Goal: Transaction & Acquisition: Purchase product/service

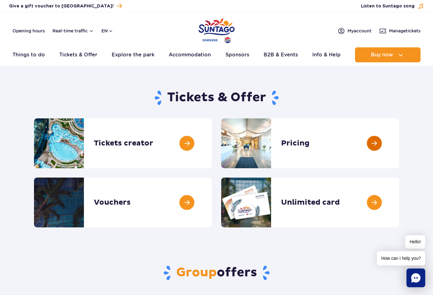
click at [399, 141] on link at bounding box center [399, 144] width 0 height 50
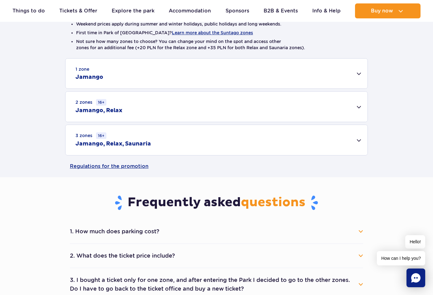
scroll to position [173, 0]
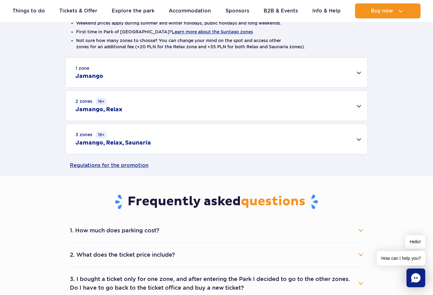
click at [224, 140] on div "3 zones 16+ Jamango, Relax, Saunaria" at bounding box center [216, 139] width 302 height 30
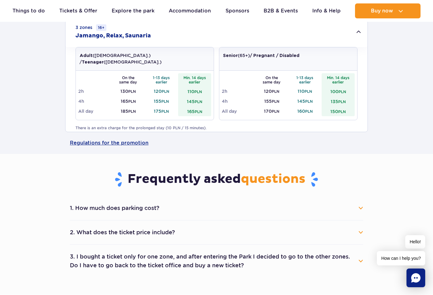
scroll to position [281, 0]
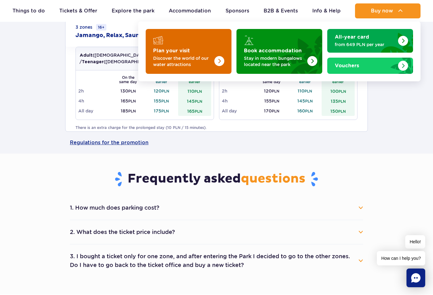
click at [190, 53] on img "Plan your visit" at bounding box center [207, 49] width 50 height 49
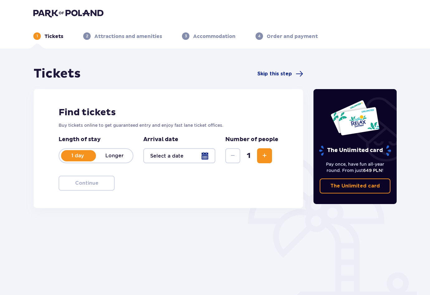
click at [164, 157] on div at bounding box center [179, 155] width 72 height 15
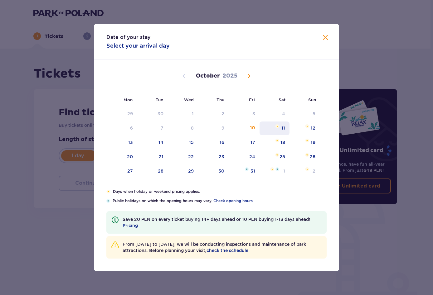
click at [283, 129] on div "11" at bounding box center [283, 128] width 4 height 6
type input "11.10.25"
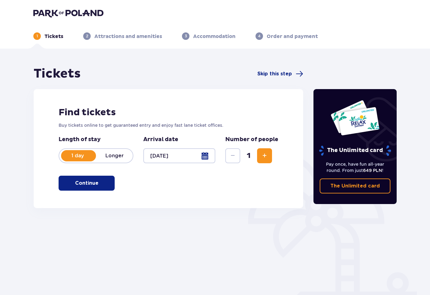
click at [265, 155] on span "Increase" at bounding box center [264, 155] width 7 height 7
click at [91, 185] on p "Continue" at bounding box center [86, 183] width 23 height 7
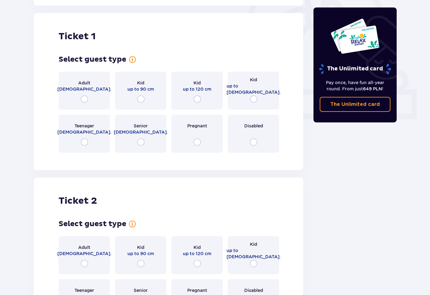
scroll to position [208, 0]
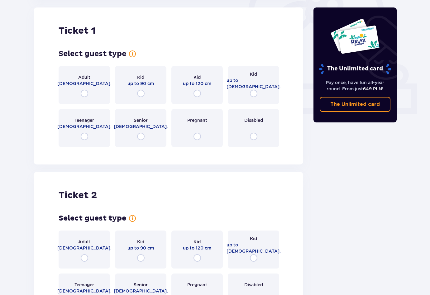
click at [93, 92] on div "Adult 18 - 65 y.o." at bounding box center [84, 85] width 51 height 38
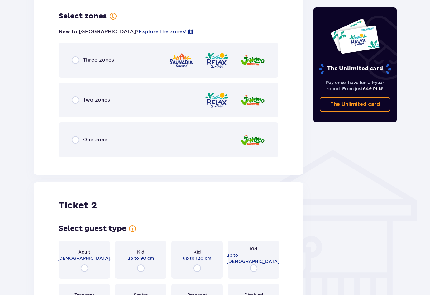
scroll to position [361, 0]
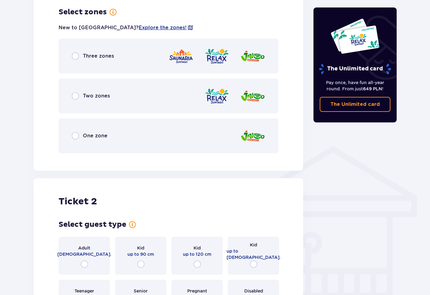
click at [101, 58] on span "Three zones" at bounding box center [98, 56] width 31 height 7
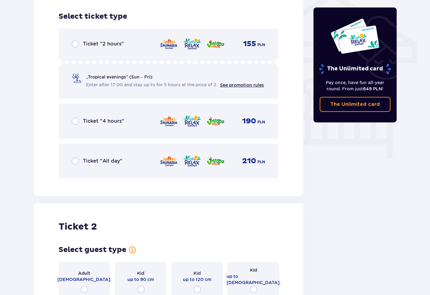
scroll to position [519, 0]
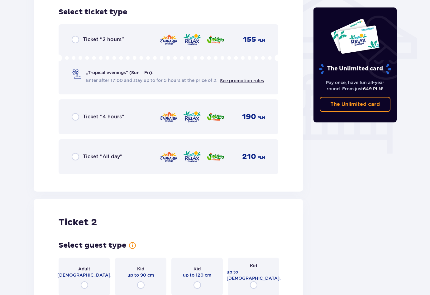
click at [93, 157] on span "Ticket "All day"" at bounding box center [103, 156] width 40 height 7
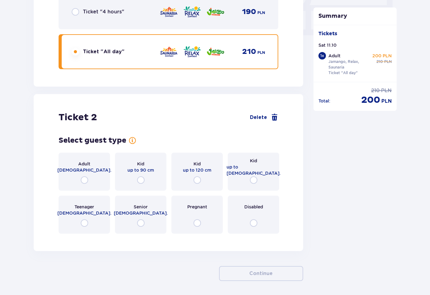
scroll to position [647, 0]
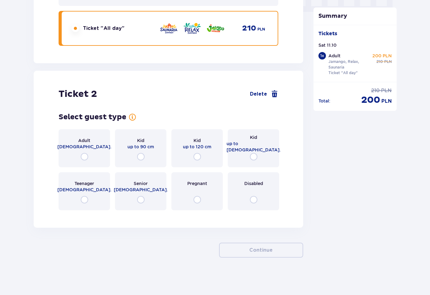
click at [93, 157] on div "Adult 18 - 65 y.o." at bounding box center [84, 148] width 51 height 38
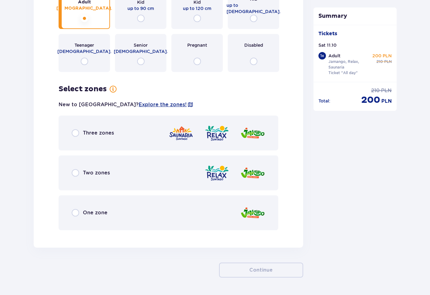
scroll to position [806, 0]
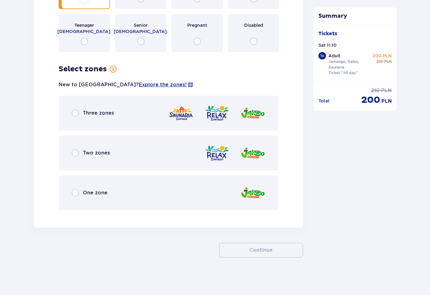
click at [101, 115] on span "Three zones" at bounding box center [98, 113] width 31 height 7
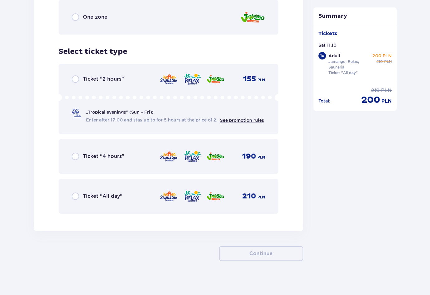
scroll to position [985, 0]
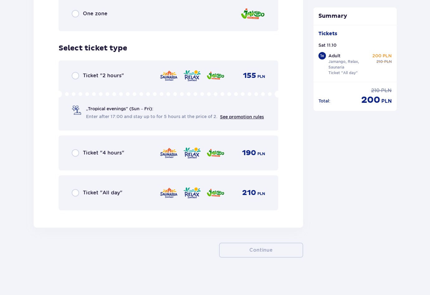
click at [91, 194] on span "Ticket "All day"" at bounding box center [103, 193] width 40 height 7
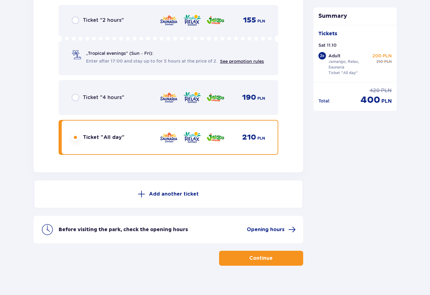
scroll to position [1049, 0]
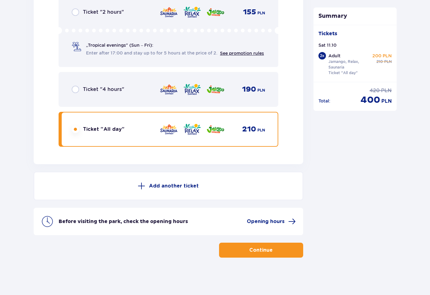
click at [260, 249] on p "Continue" at bounding box center [260, 250] width 23 height 7
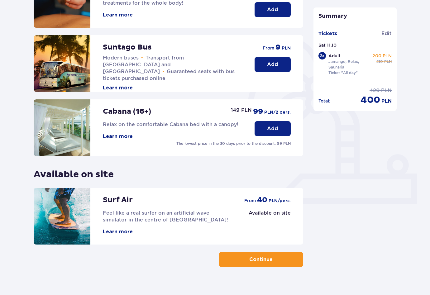
scroll to position [128, 0]
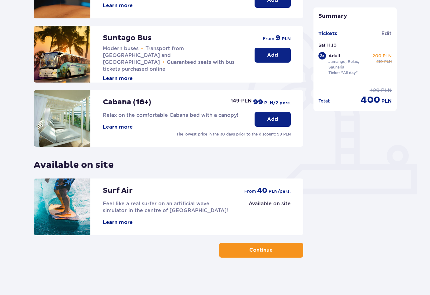
click at [242, 250] on button "Continue" at bounding box center [261, 250] width 84 height 15
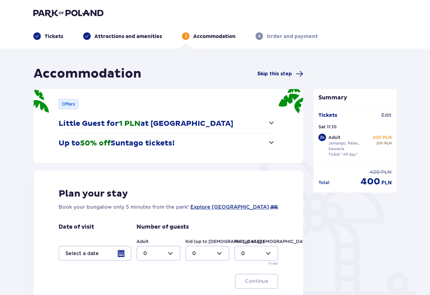
click at [281, 73] on span "Skip this step" at bounding box center [275, 73] width 35 height 7
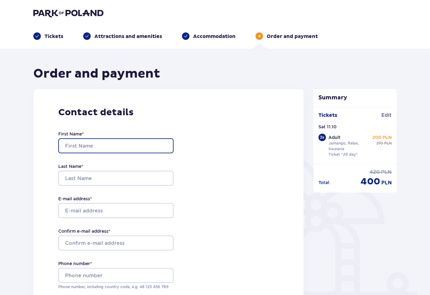
click at [119, 148] on input "First Name *" at bounding box center [115, 145] width 115 height 15
type input "Kevin"
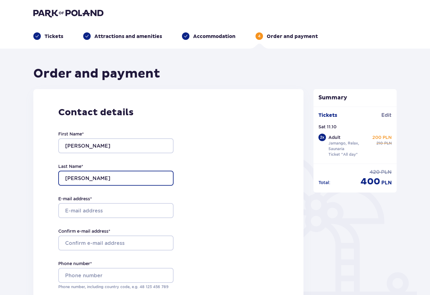
type input "Faaborg"
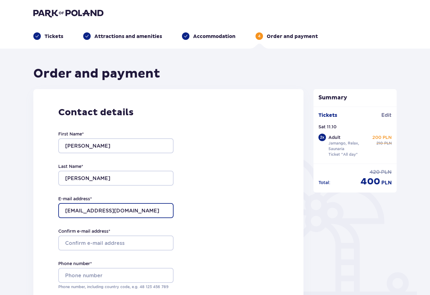
type input "kevinfa@gmail.com"
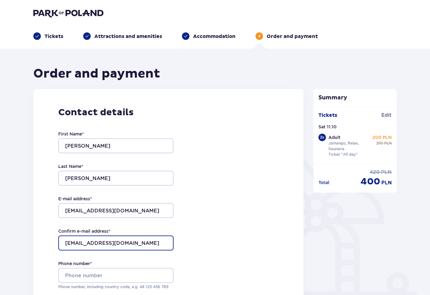
type input "kevinfa@gmail.com"
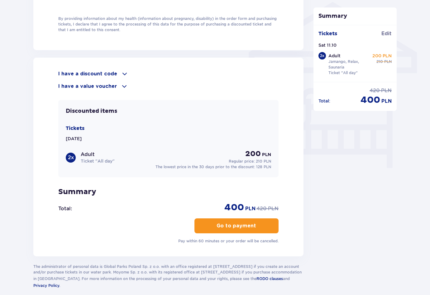
scroll to position [505, 0]
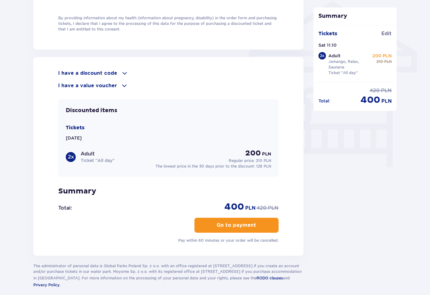
type input "19702312423"
click at [228, 227] on p "Go to payment" at bounding box center [237, 225] width 40 height 7
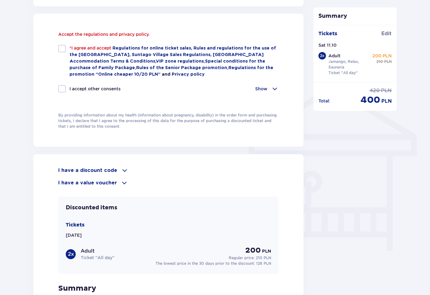
scroll to position [422, 0]
click at [63, 48] on div at bounding box center [61, 48] width 7 height 7
checkbox input "true"
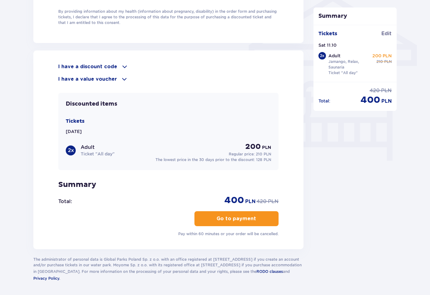
scroll to position [535, 0]
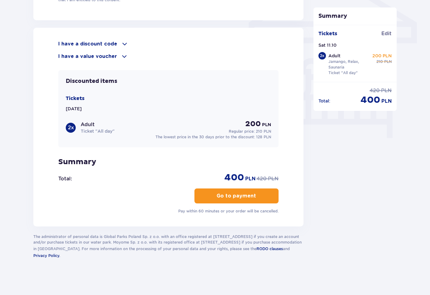
click at [227, 196] on p "Go to payment" at bounding box center [237, 196] width 40 height 7
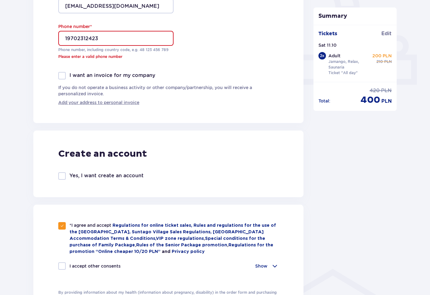
scroll to position [237, 0]
click at [69, 38] on input "19702312423" at bounding box center [115, 38] width 115 height 15
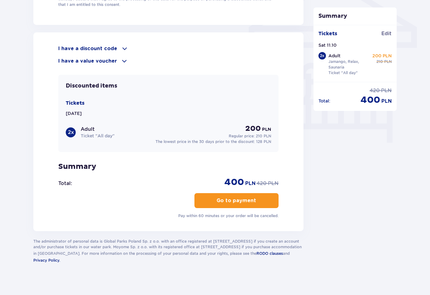
scroll to position [535, 0]
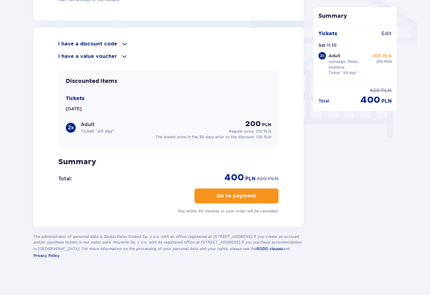
click at [228, 196] on p "Go to payment" at bounding box center [237, 196] width 40 height 7
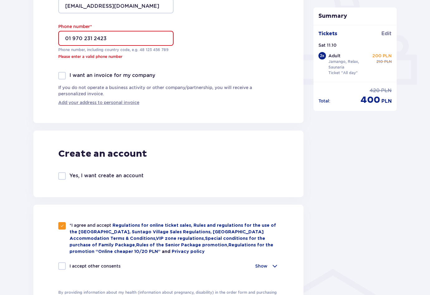
scroll to position [237, 0]
click at [94, 38] on input "01 970 231 2423" at bounding box center [115, 38] width 115 height 15
click at [69, 40] on input "01 970 231 2423" at bounding box center [115, 38] width 115 height 15
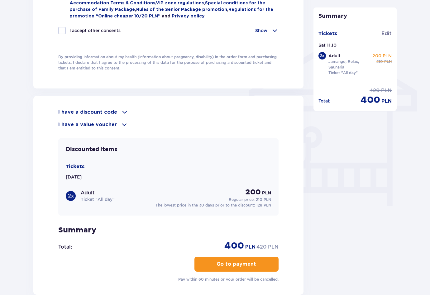
scroll to position [472, 0]
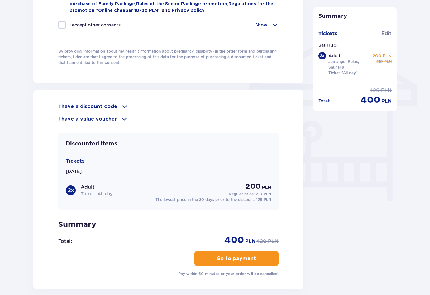
click at [217, 262] on button "Go to payment" at bounding box center [237, 258] width 84 height 15
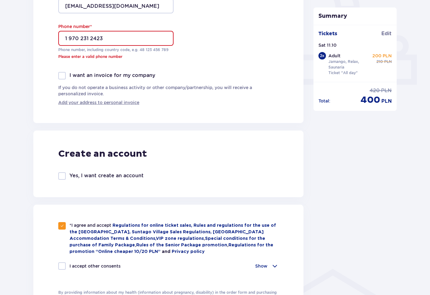
scroll to position [237, 0]
click at [67, 39] on input "1 970 231 2423" at bounding box center [115, 38] width 115 height 15
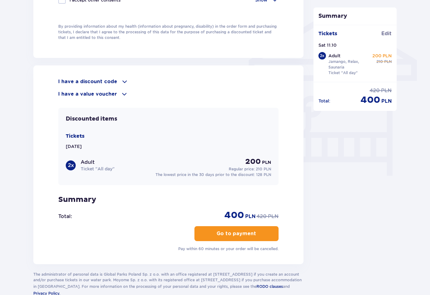
scroll to position [525, 0]
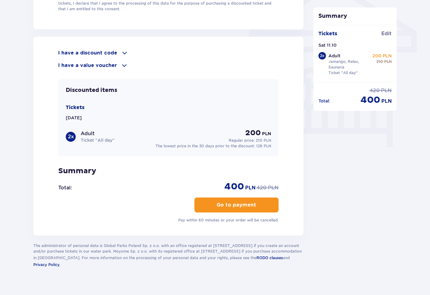
click at [219, 202] on p "Go to payment" at bounding box center [237, 205] width 40 height 7
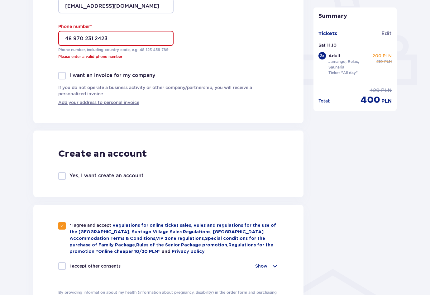
scroll to position [237, 0]
click at [115, 40] on input "48 970 231 2423" at bounding box center [115, 38] width 115 height 15
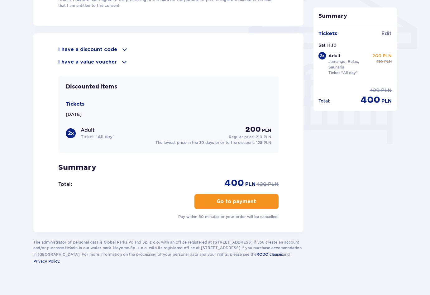
scroll to position [535, 0]
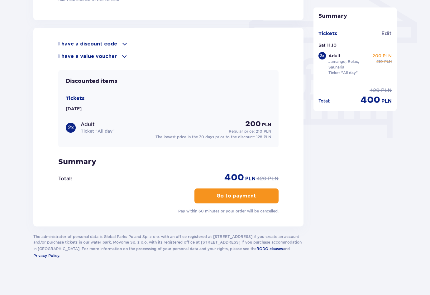
click at [221, 198] on p "Go to payment" at bounding box center [237, 196] width 40 height 7
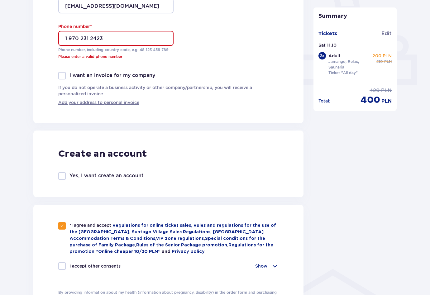
scroll to position [237, 0]
drag, startPoint x: 172, startPoint y: 51, endPoint x: 54, endPoint y: 23, distance: 120.7
copy div "Phone number * Phone number, including country code, e.g. 48 ​123 ​456 ​789"
click at [123, 37] on input "1 970 231 2423" at bounding box center [115, 38] width 115 height 15
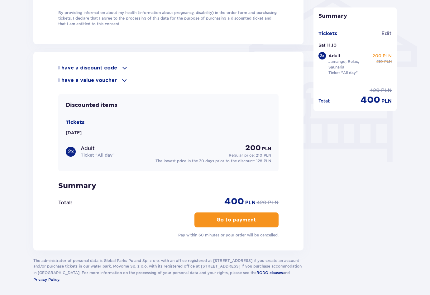
scroll to position [535, 0]
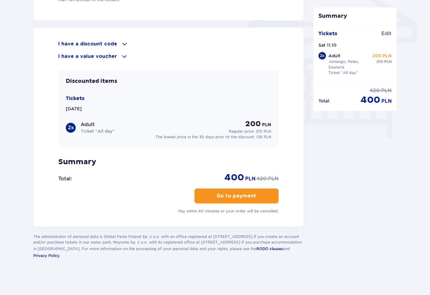
type input "+1 970 231 2423"
click at [227, 194] on p "Go to payment" at bounding box center [237, 196] width 40 height 7
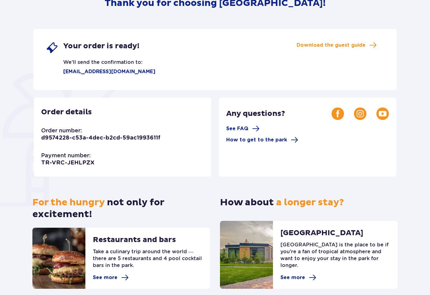
scroll to position [90, 0]
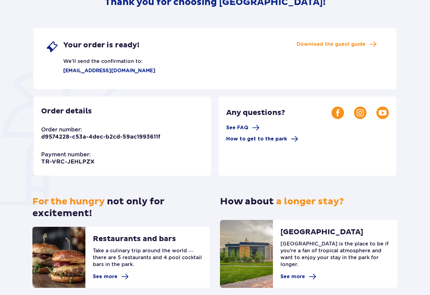
click at [234, 139] on span "How to get to the park" at bounding box center [256, 139] width 61 height 7
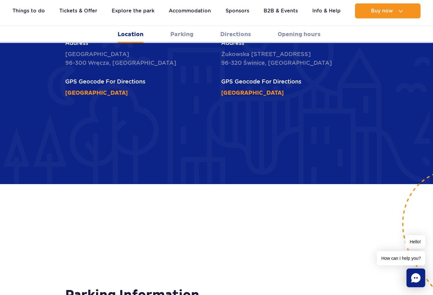
scroll to position [333, 0]
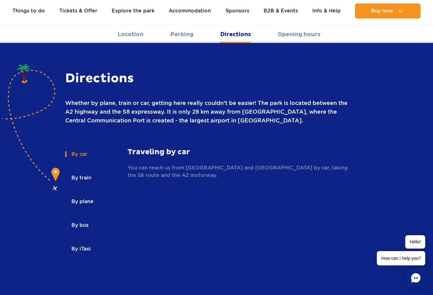
scroll to position [832, 0]
click at [94, 195] on button "By plane" at bounding box center [82, 202] width 34 height 14
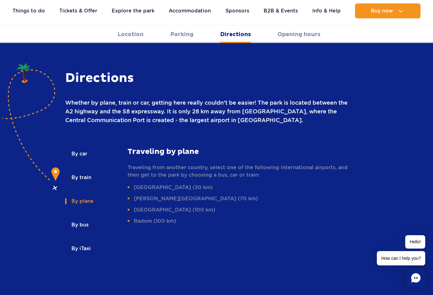
click at [84, 171] on button "By train" at bounding box center [80, 178] width 31 height 14
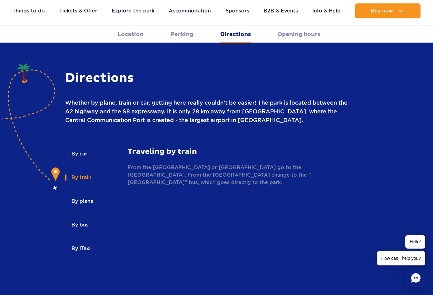
click at [82, 242] on button "By iTaxi" at bounding box center [80, 249] width 31 height 14
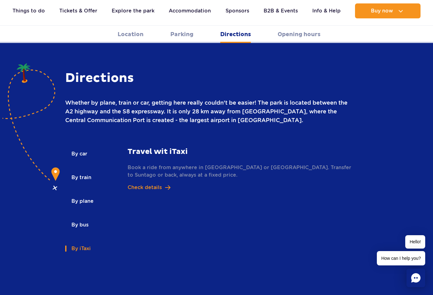
click at [82, 195] on button "By plane" at bounding box center [82, 202] width 34 height 14
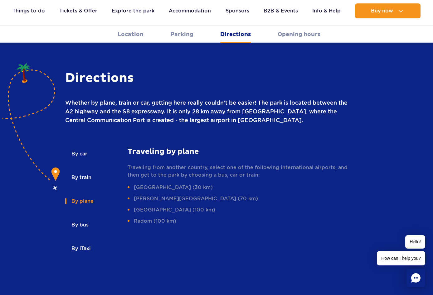
click at [84, 171] on button "By train" at bounding box center [80, 178] width 31 height 14
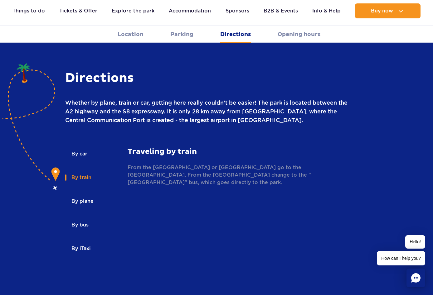
click at [139, 164] on p "From the Warszawa Centralna or Warszawa Śródmieście railway station go to the Ż…" at bounding box center [240, 175] width 225 height 22
copy p "Żyrardów"
click at [291, 35] on link "Opening hours" at bounding box center [299, 34] width 43 height 17
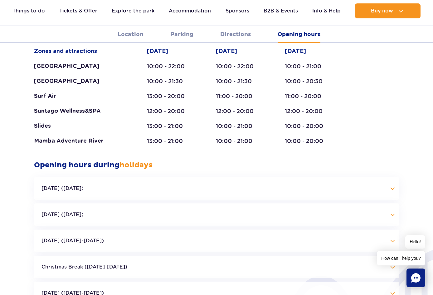
scroll to position [1261, 0]
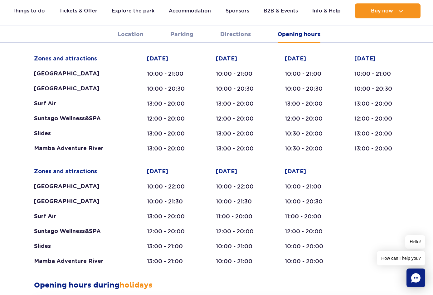
scroll to position [1143, 0]
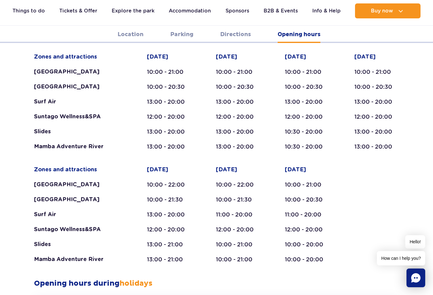
click at [128, 127] on div "Zones and attractions Suntago Water Park Crocodile Island Surf Air Suntago Well…" at bounding box center [216, 158] width 365 height 210
